Goal: Transaction & Acquisition: Purchase product/service

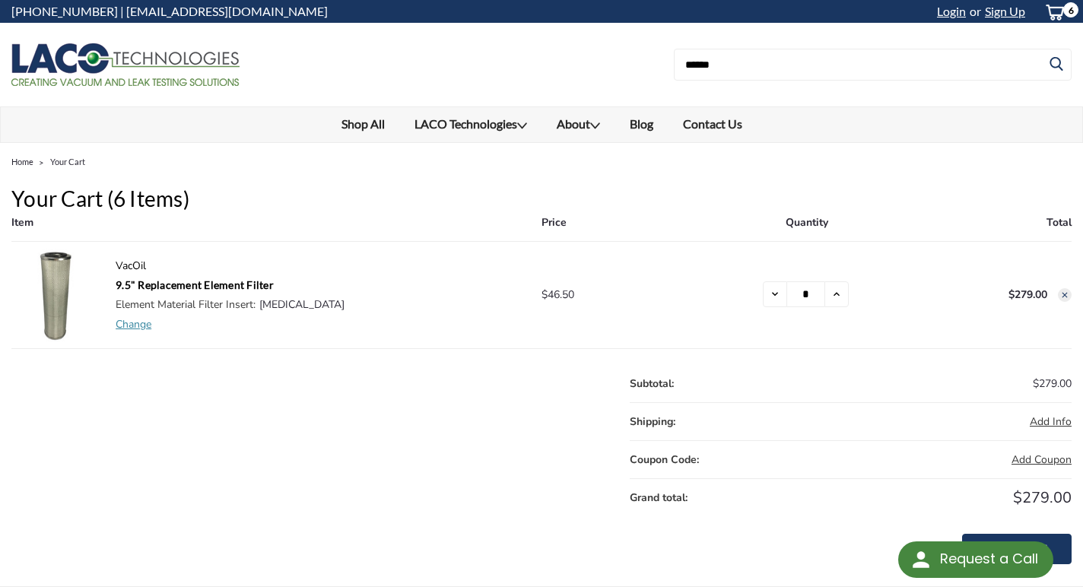
click at [126, 268] on p "VacOil" at bounding box center [321, 266] width 410 height 16
click at [135, 322] on link "Change" at bounding box center [134, 324] width 36 height 14
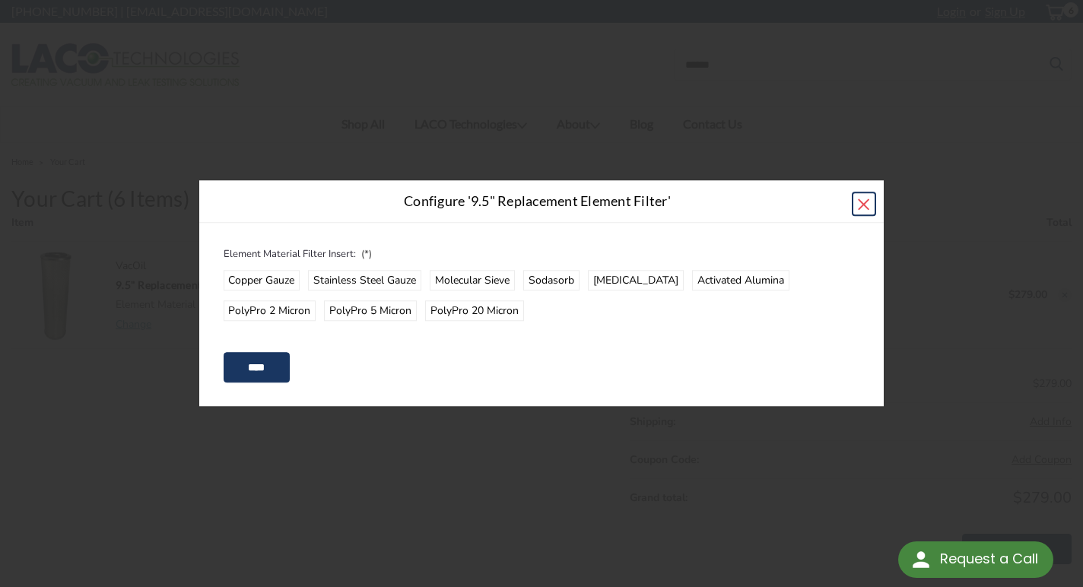
click at [868, 205] on span "×" at bounding box center [863, 203] width 14 height 33
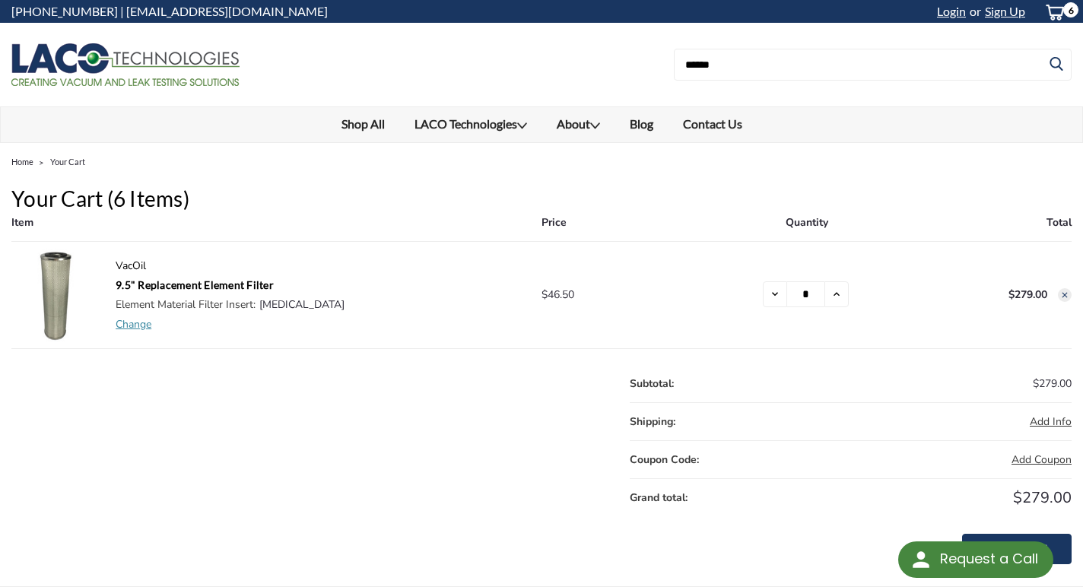
click at [119, 202] on h1 "Your Cart (6 items)" at bounding box center [541, 199] width 1060 height 32
click at [24, 162] on link "Home" at bounding box center [22, 162] width 22 height 10
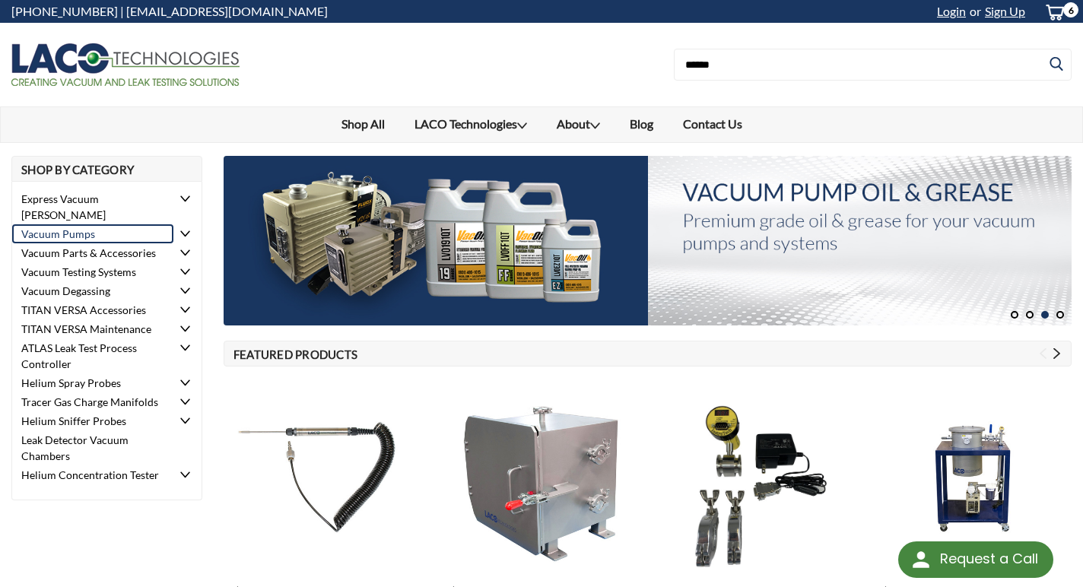
click at [95, 224] on link "Vacuum Pumps" at bounding box center [92, 233] width 161 height 19
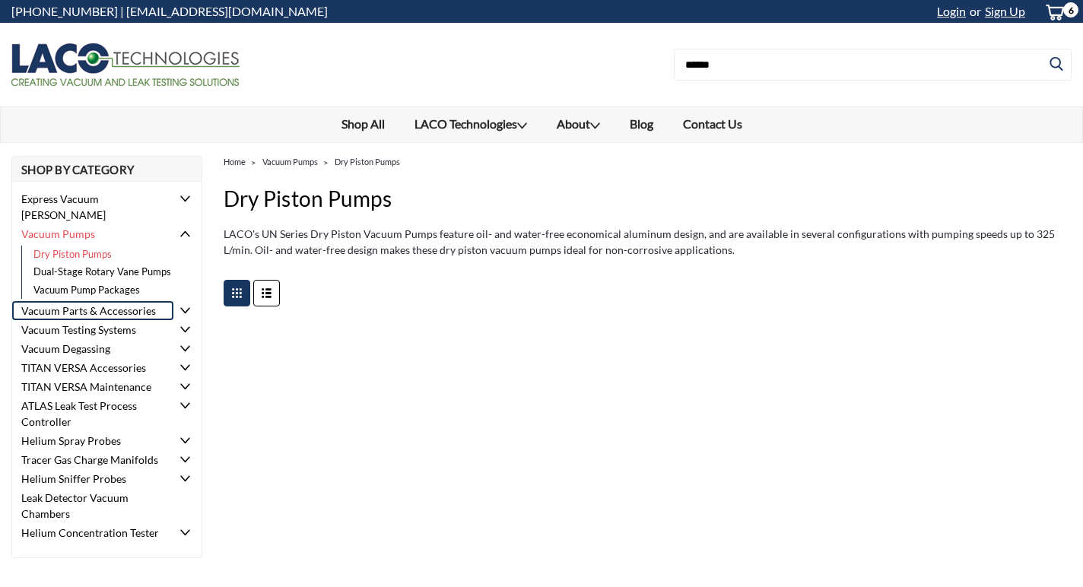
click at [112, 301] on link "Vacuum Parts & Accessories" at bounding box center [92, 310] width 161 height 19
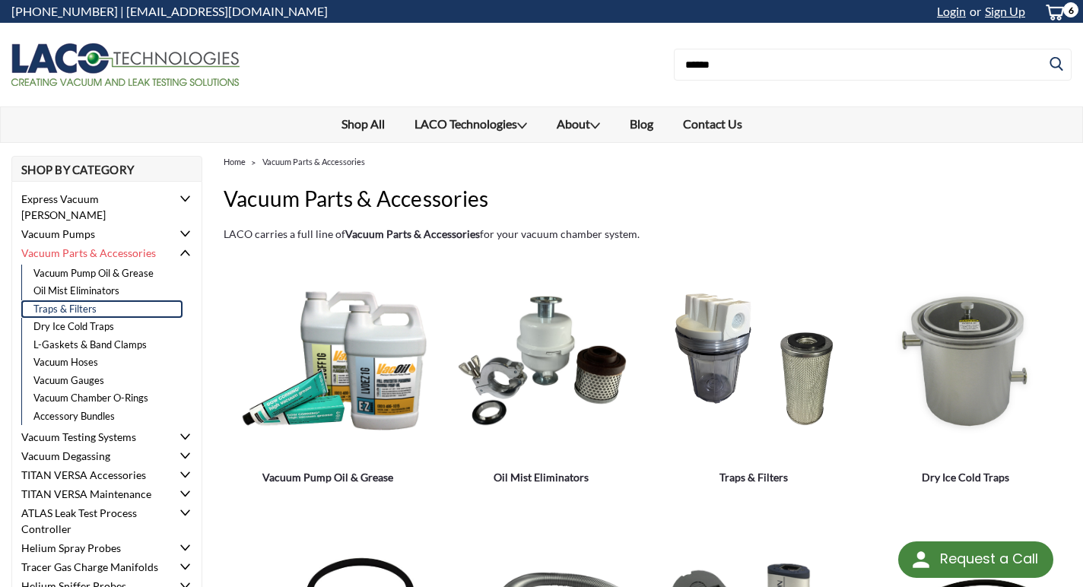
click at [77, 300] on link "Traps & Filters" at bounding box center [101, 309] width 161 height 18
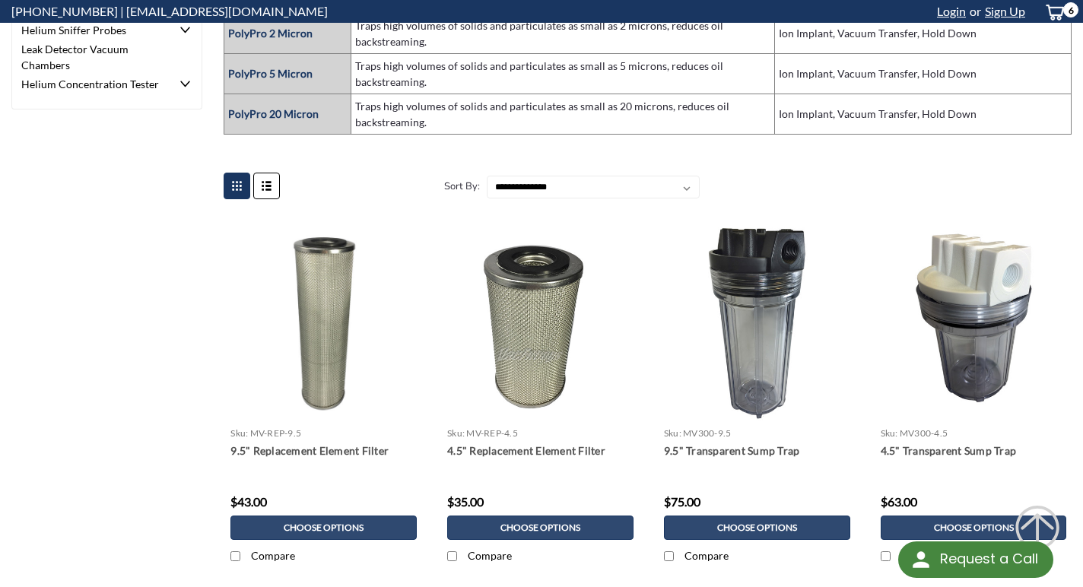
scroll to position [538, 0]
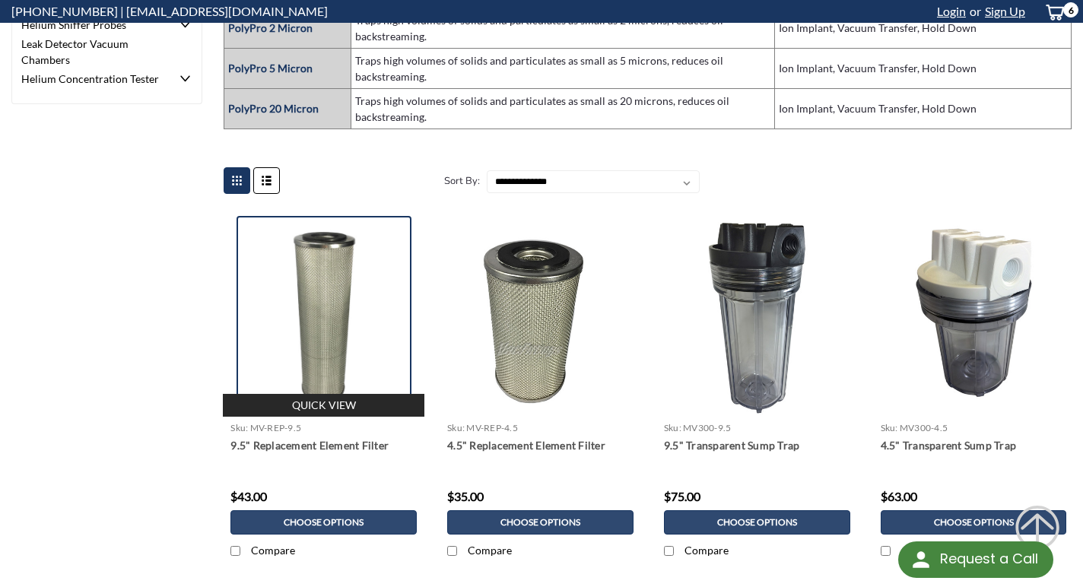
click at [325, 299] on img at bounding box center [324, 317] width 175 height 202
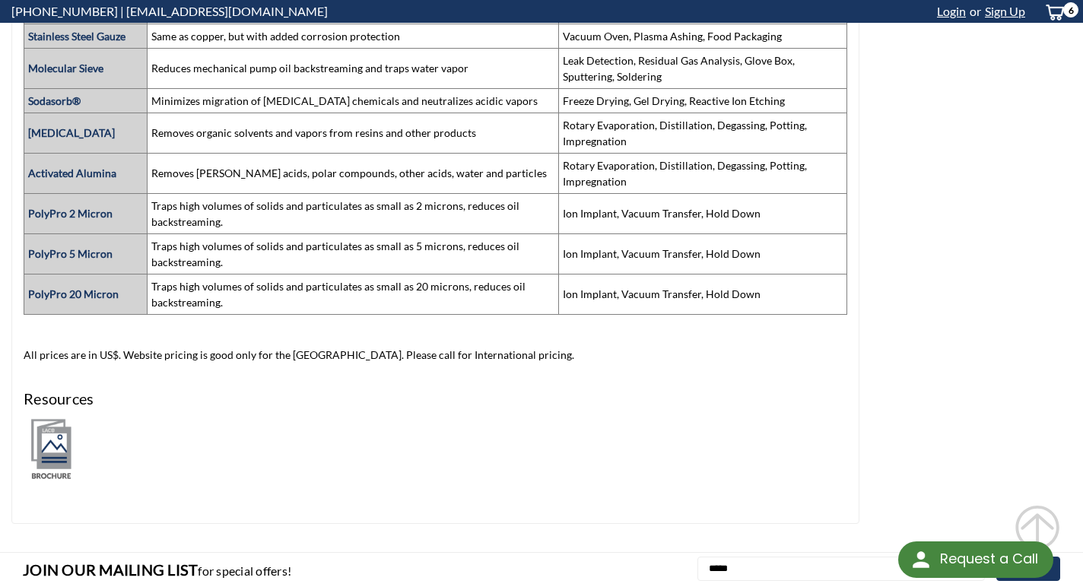
scroll to position [1271, 0]
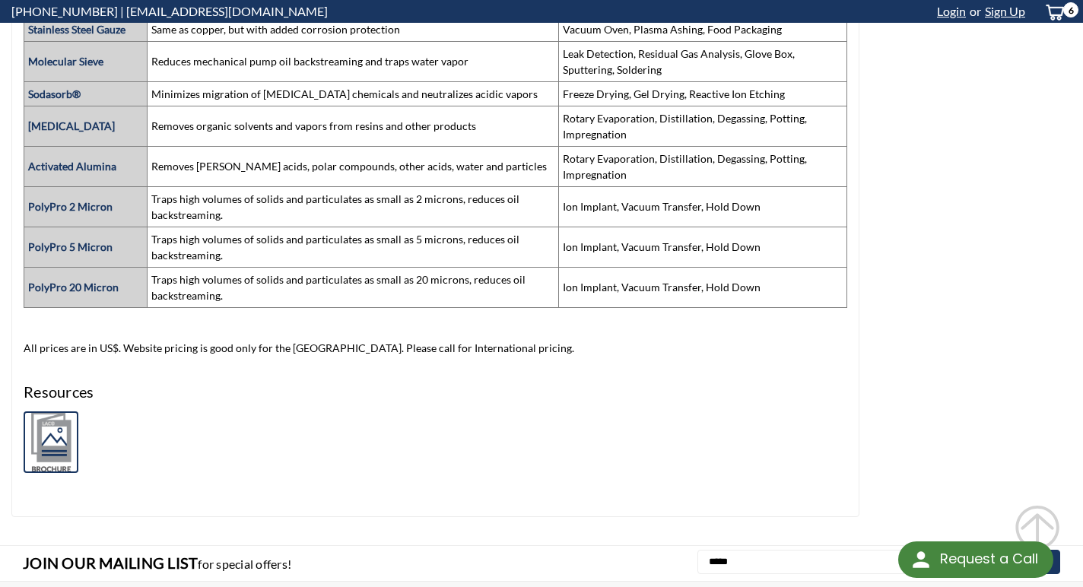
click at [42, 433] on img at bounding box center [51, 442] width 55 height 62
click at [121, 129] on td "[MEDICAL_DATA]" at bounding box center [85, 126] width 123 height 40
copy strong "[MEDICAL_DATA]"
drag, startPoint x: 121, startPoint y: 129, endPoint x: 27, endPoint y: 125, distance: 94.3
click at [27, 125] on td "[MEDICAL_DATA]" at bounding box center [85, 126] width 123 height 40
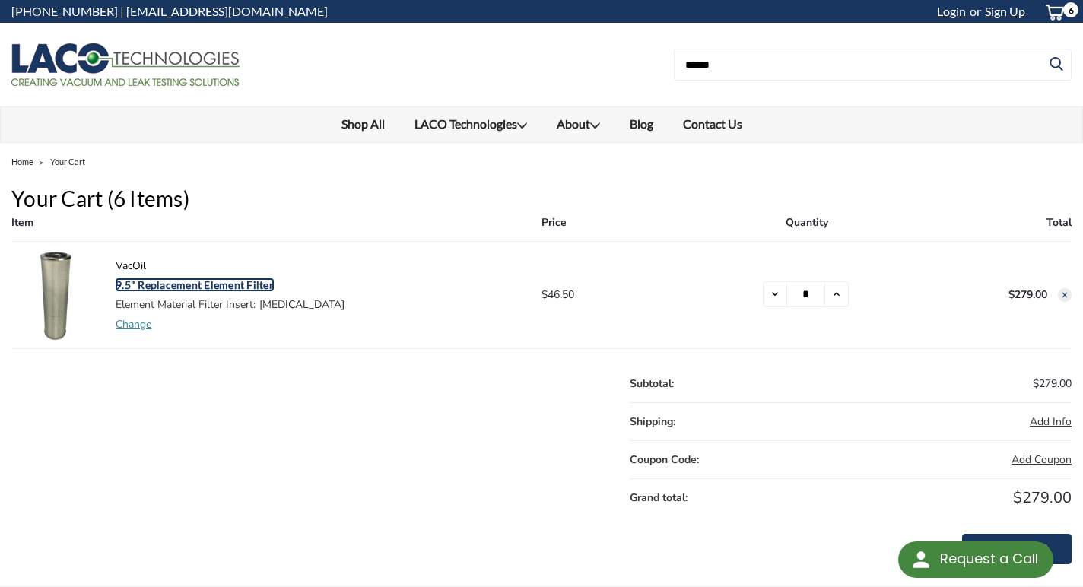
click at [125, 283] on link "9.5" Replacement Element Filter" at bounding box center [195, 284] width 158 height 13
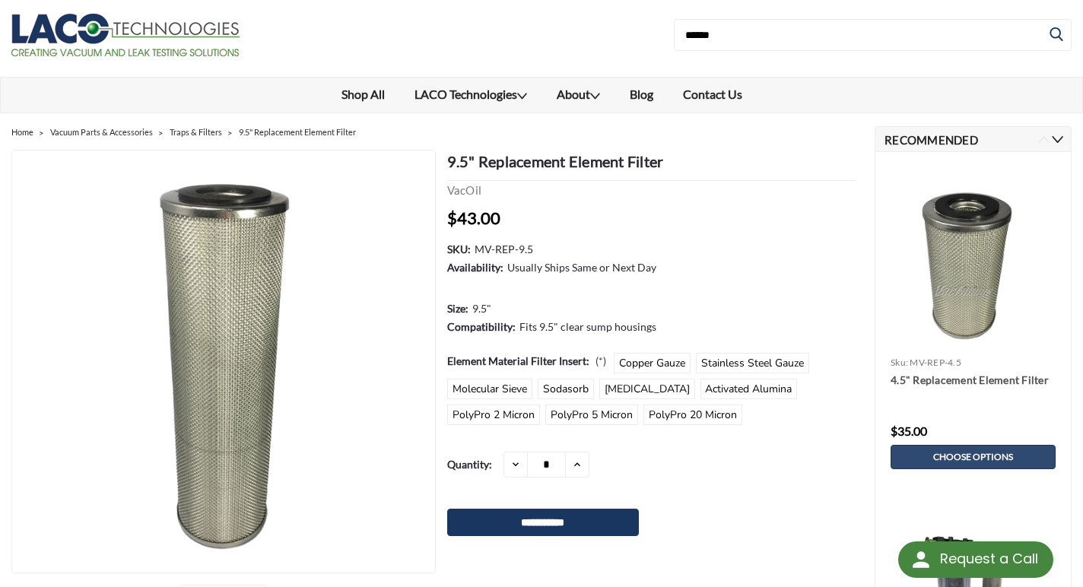
scroll to position [33, 0]
